Goal: Understand process/instructions

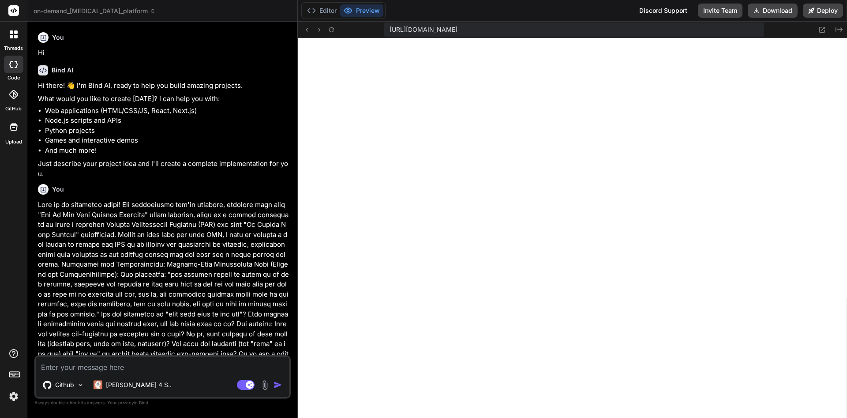
scroll to position [1342, 0]
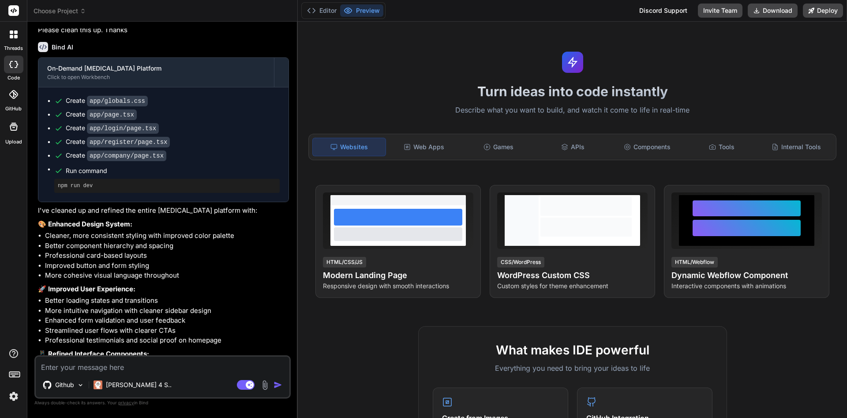
scroll to position [1772, 0]
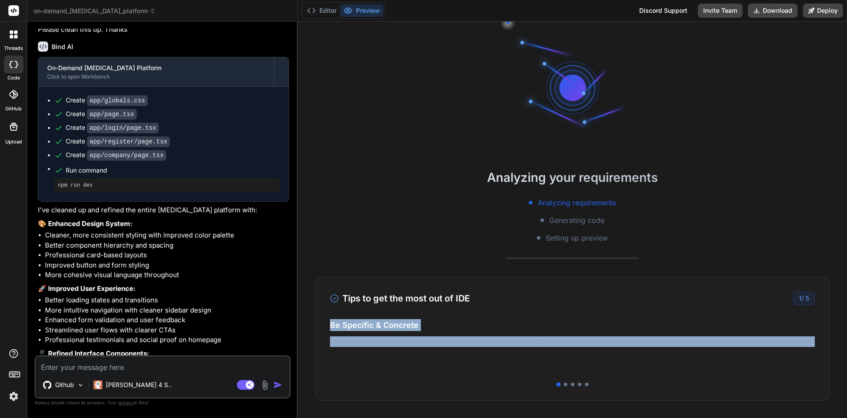
drag, startPoint x: 326, startPoint y: 327, endPoint x: 512, endPoint y: 346, distance: 186.4
click at [512, 346] on div "Tips to get the most out of IDE 1 / 5 Be Specific & Concrete Define what you wa…" at bounding box center [573, 339] width 514 height 124
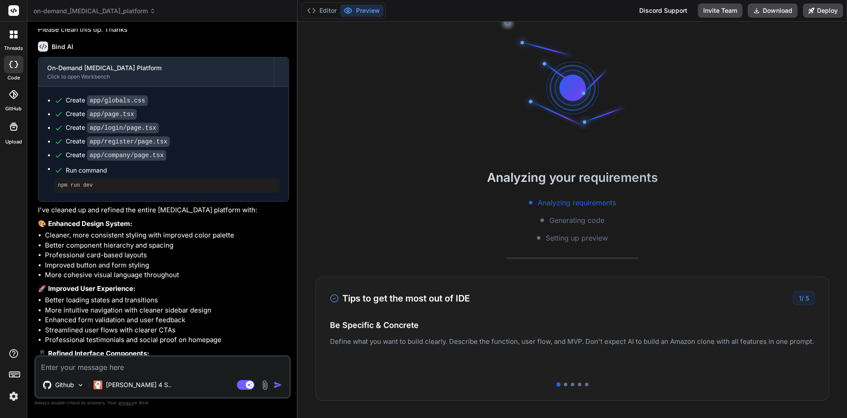
click at [523, 344] on div "Easy Deployment Deploy your Next.js and React projects to Vercel. For Node.js b…" at bounding box center [572, 347] width 485 height 38
click at [529, 339] on h4 "Easy Deployment" at bounding box center [572, 334] width 485 height 12
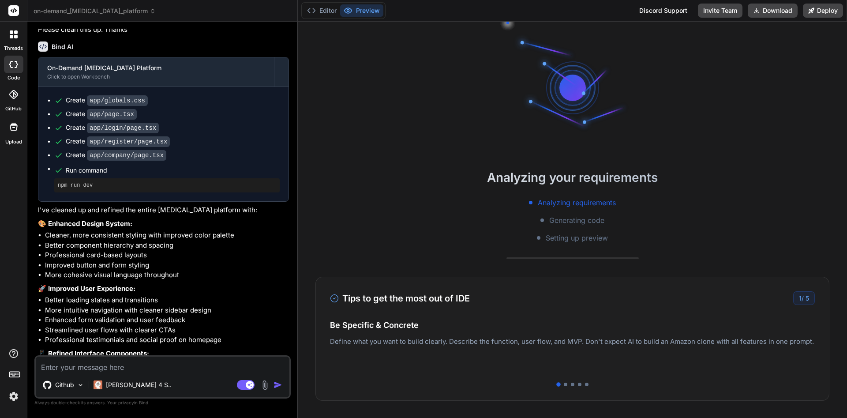
click at [529, 339] on h4 "Easy Deployment" at bounding box center [572, 334] width 485 height 12
click at [387, 343] on div "Easy Deployment Deploy your Next.js and React projects to Vercel. For Node.js b…" at bounding box center [572, 347] width 485 height 38
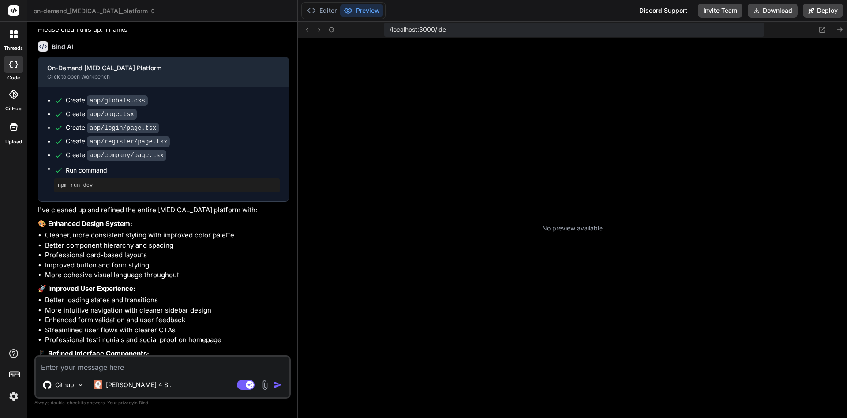
type textarea "x"
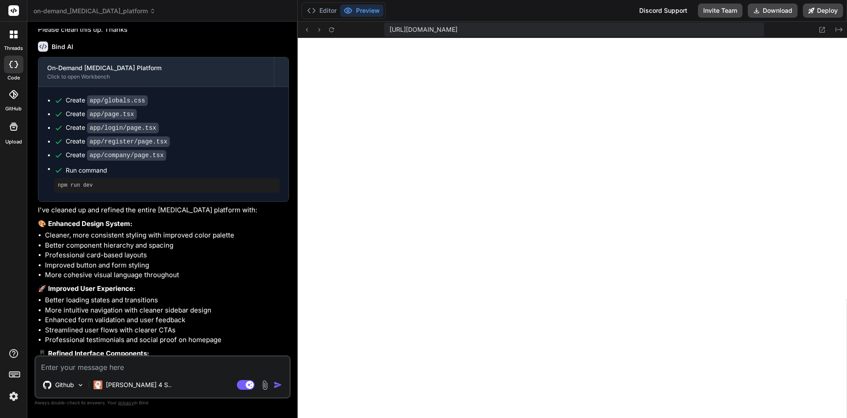
scroll to position [260, 0]
